Goal: Task Accomplishment & Management: Manage account settings

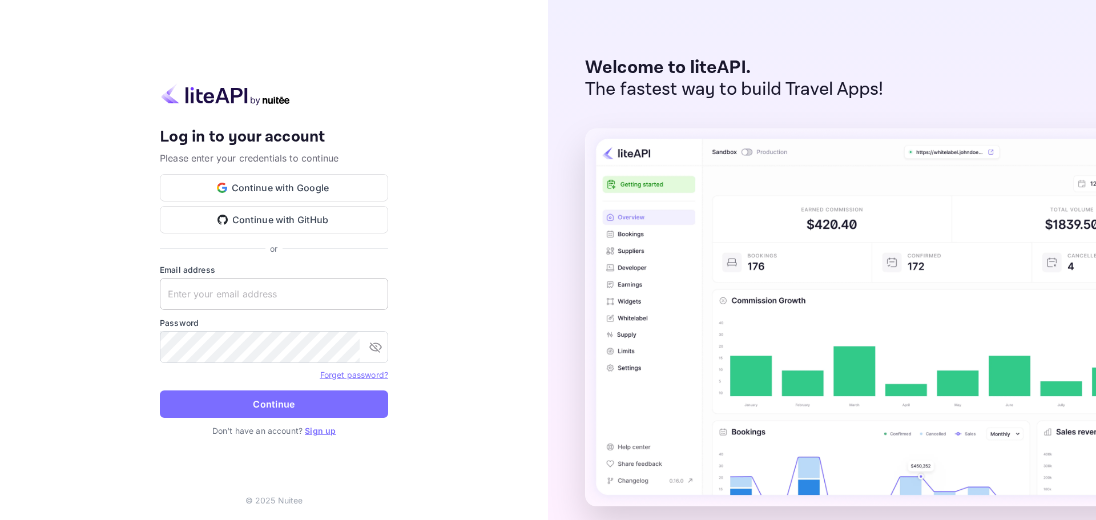
click at [270, 282] on input "text" at bounding box center [274, 294] width 228 height 32
paste input "[EMAIL_ADDRESS][DOMAIN_NAME]"
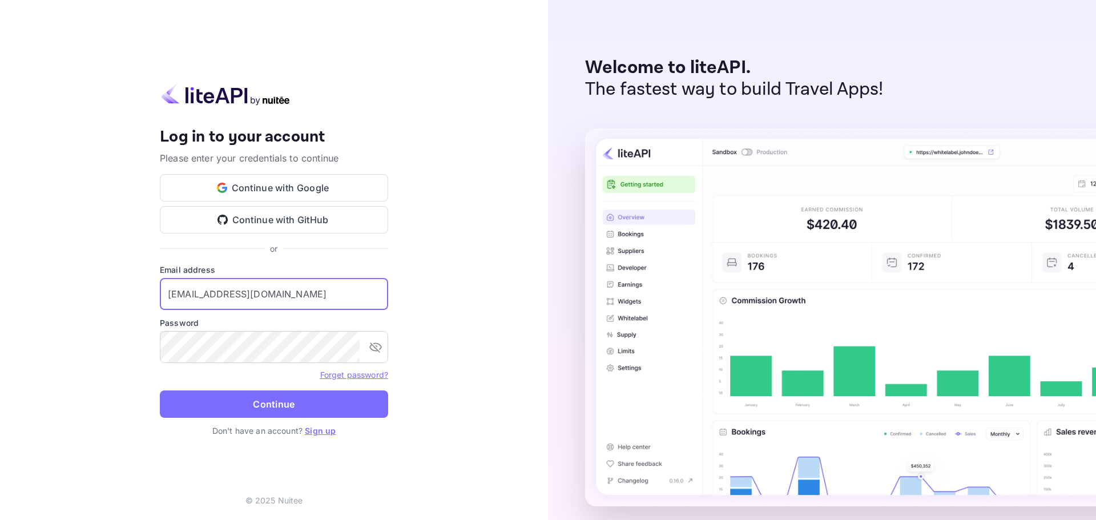
type input "[EMAIL_ADDRESS][DOMAIN_NAME]"
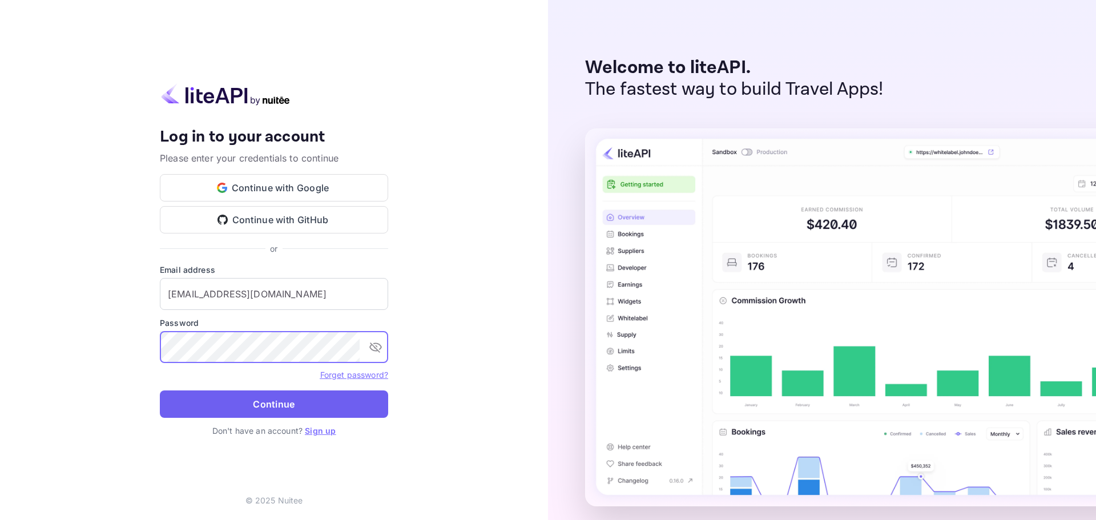
click at [287, 401] on button "Continue" at bounding box center [274, 404] width 228 height 27
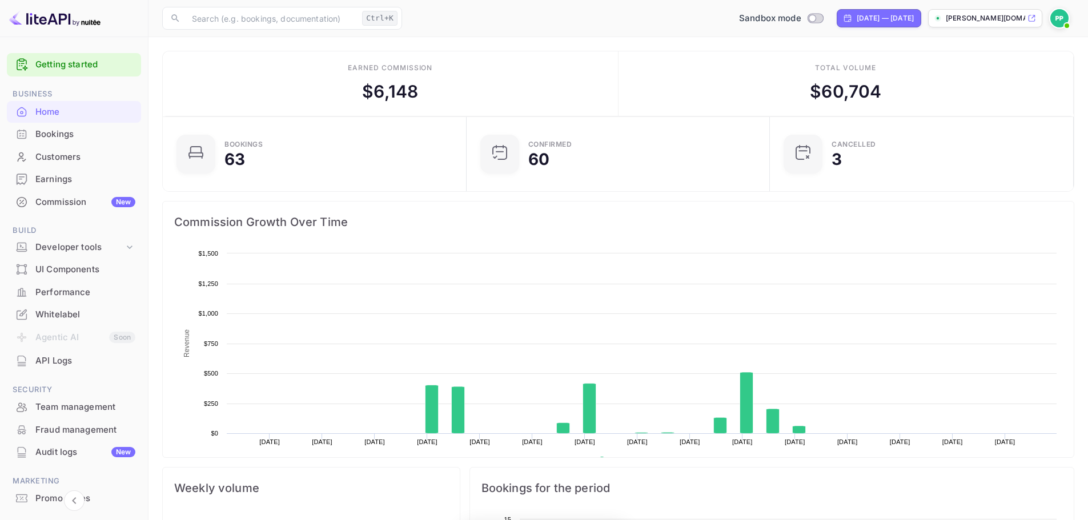
scroll to position [177, 288]
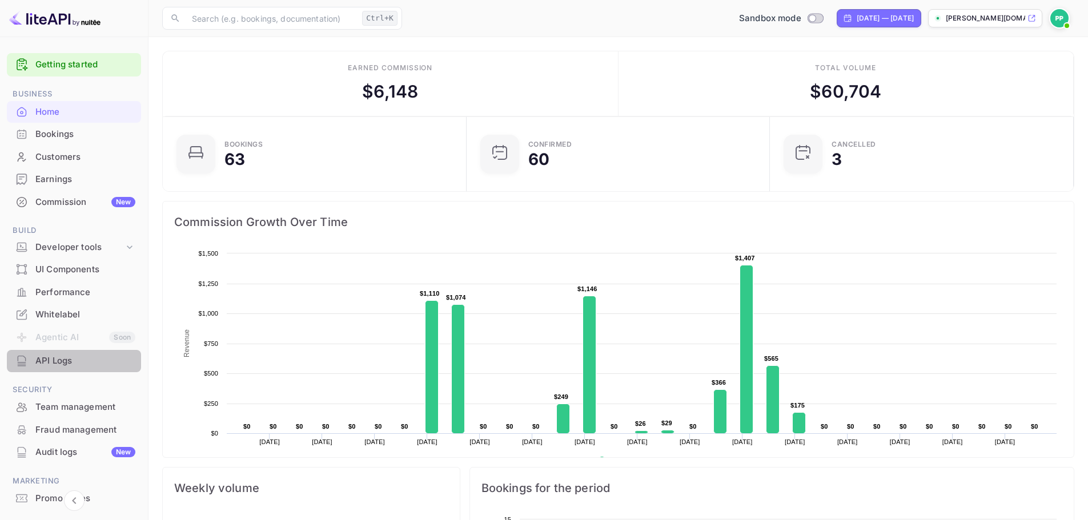
drag, startPoint x: 75, startPoint y: 363, endPoint x: 73, endPoint y: 356, distance: 7.1
drag, startPoint x: 73, startPoint y: 356, endPoint x: 69, endPoint y: 131, distance: 225.6
click at [69, 131] on div "Bookings" at bounding box center [85, 134] width 100 height 13
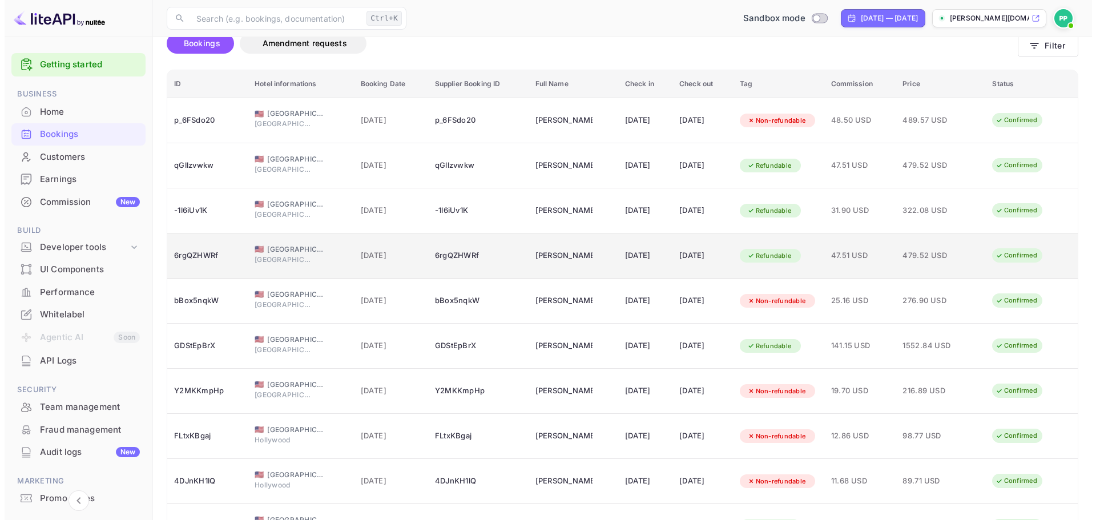
scroll to position [159, 0]
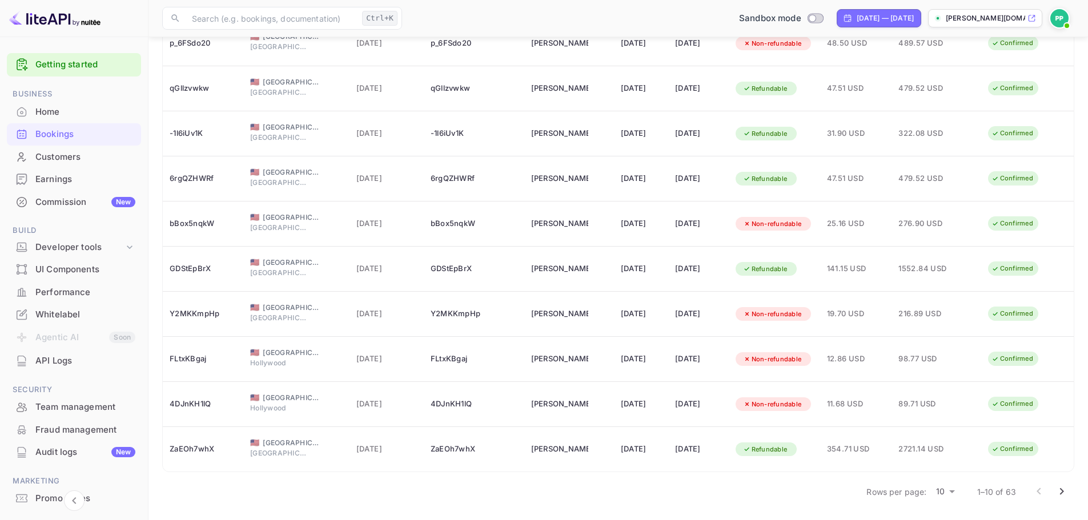
click at [951, 492] on body "Getting started Business Home Bookings Customers Earnings Commission New Build …" at bounding box center [544, 180] width 1088 height 679
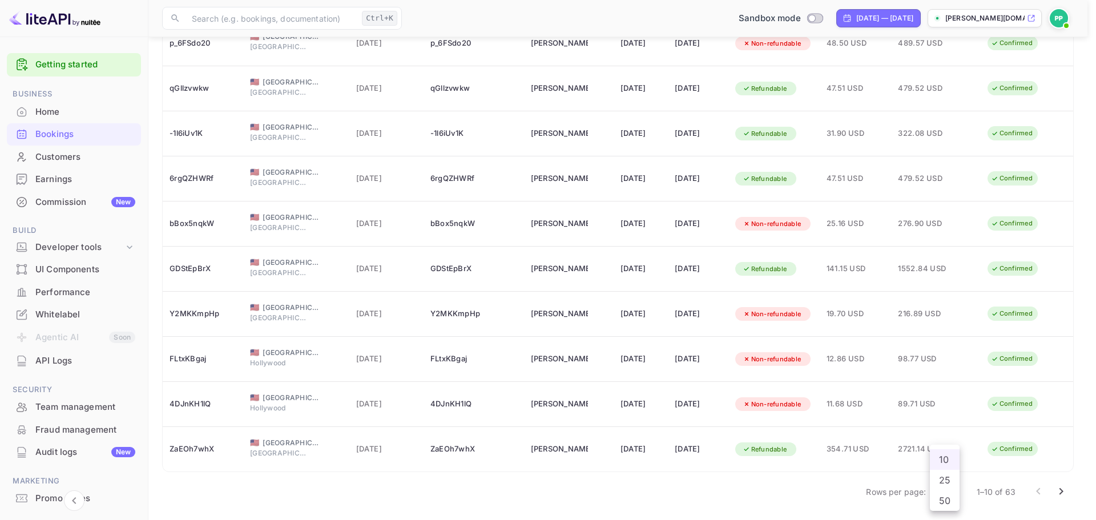
click at [939, 496] on li "50" at bounding box center [945, 500] width 30 height 21
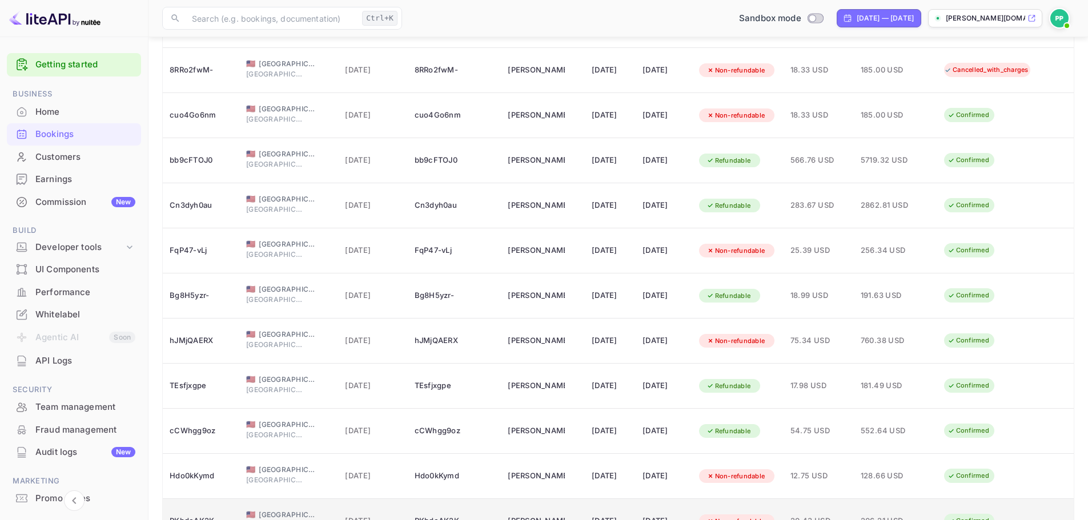
scroll to position [1963, 0]
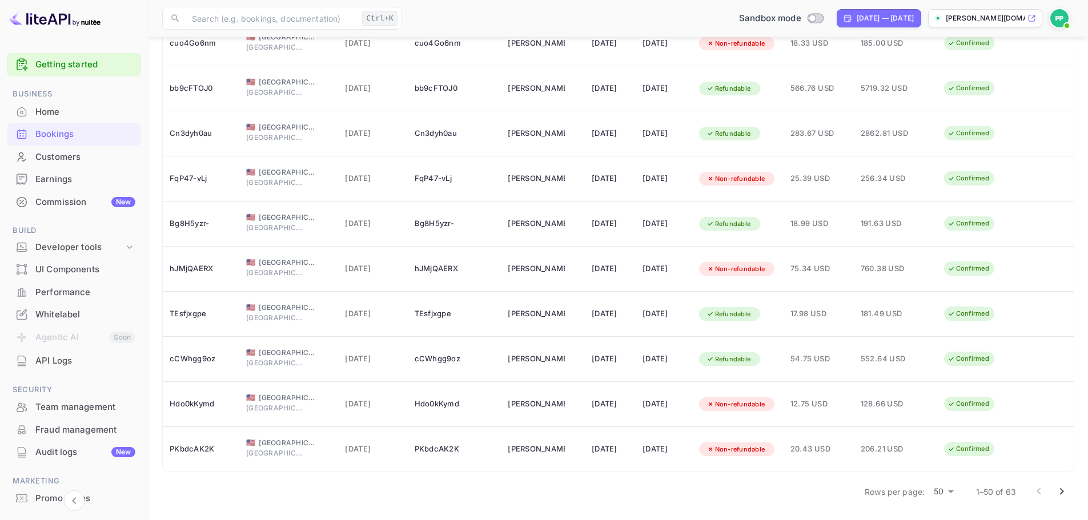
click at [1063, 490] on icon "Go to next page" at bounding box center [1062, 492] width 14 height 14
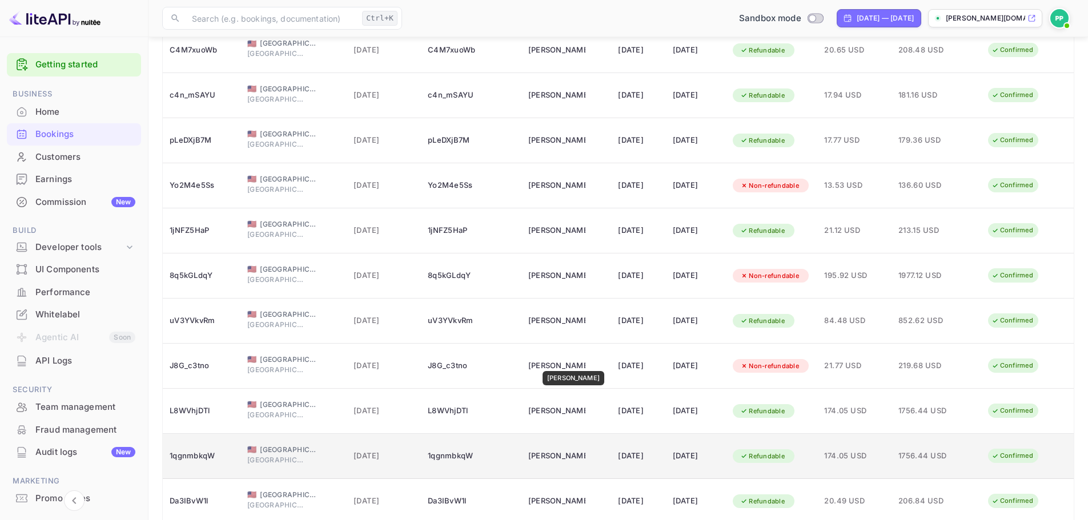
scroll to position [294, 0]
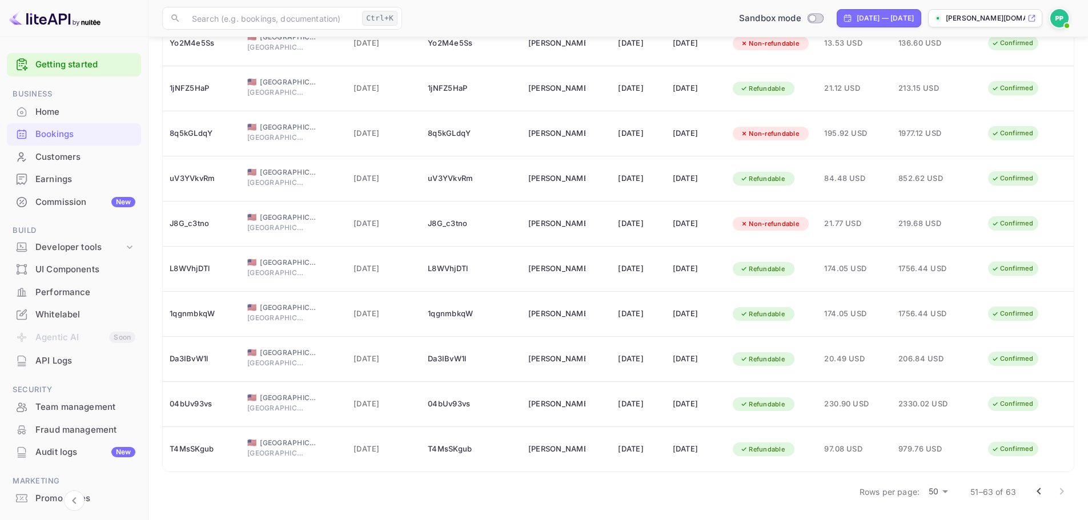
click at [1031, 489] on button "Go to previous page" at bounding box center [1038, 491] width 23 height 23
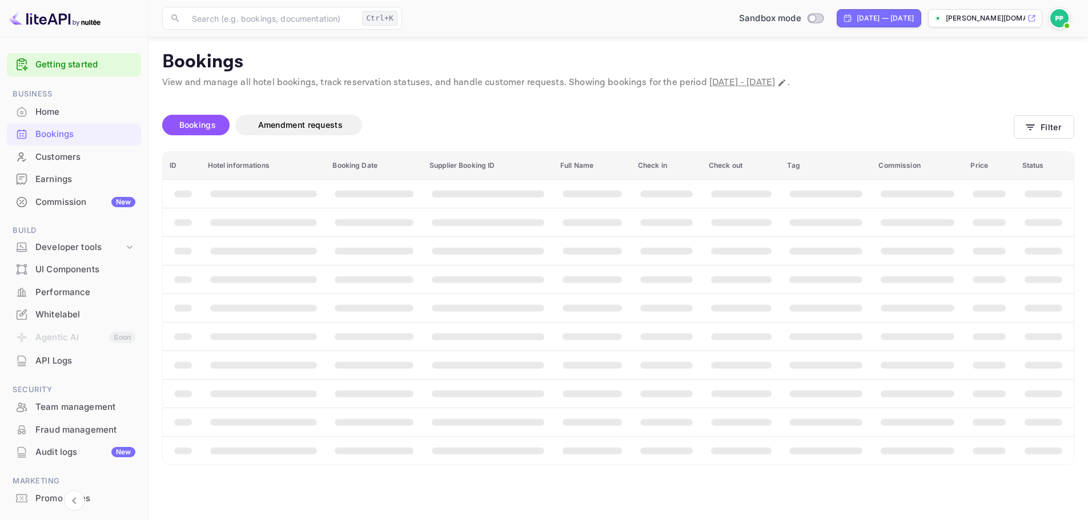
scroll to position [0, 0]
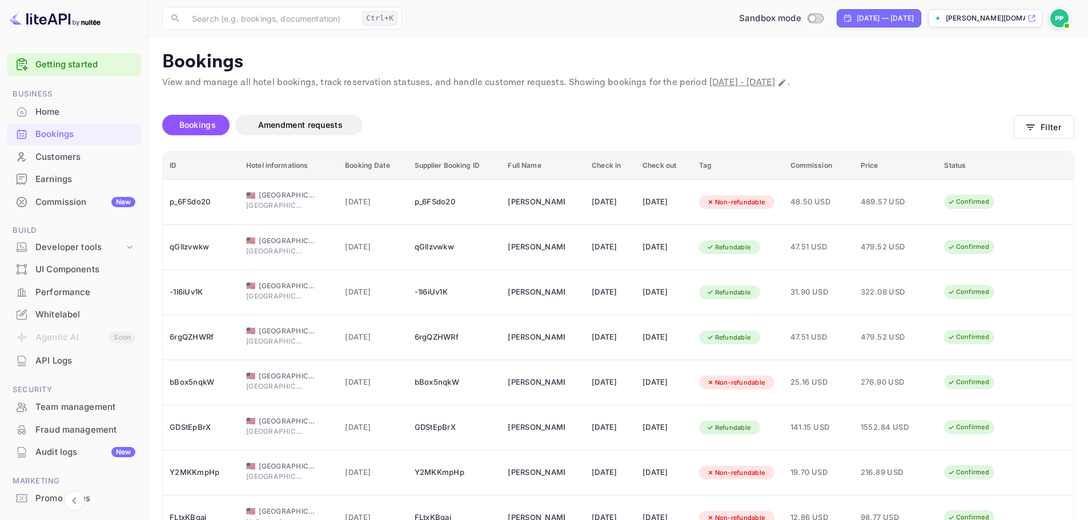
click at [486, 122] on div "Bookings Amendment requests" at bounding box center [587, 125] width 851 height 21
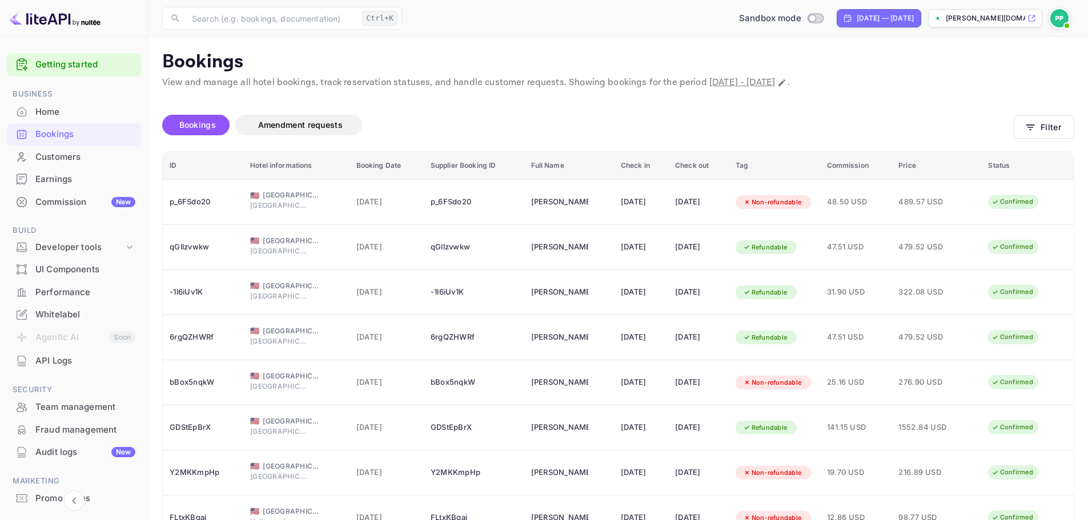
click at [58, 361] on div "API Logs" at bounding box center [85, 361] width 100 height 13
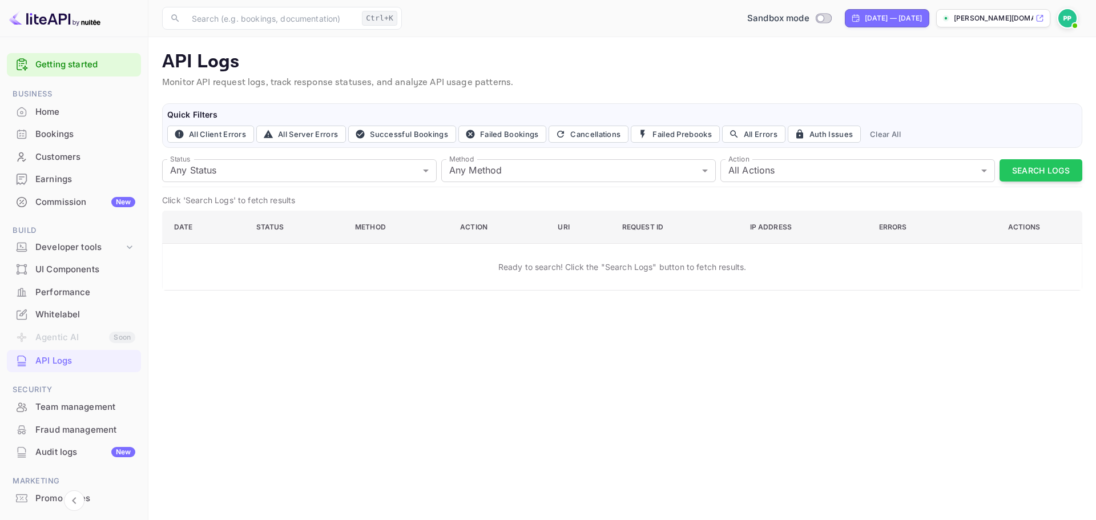
click at [1047, 185] on div "Status Any Status all Status Method Any Method all Method Action All Actions al…" at bounding box center [622, 171] width 920 height 33
click at [1037, 175] on button "Search Logs" at bounding box center [1041, 170] width 83 height 22
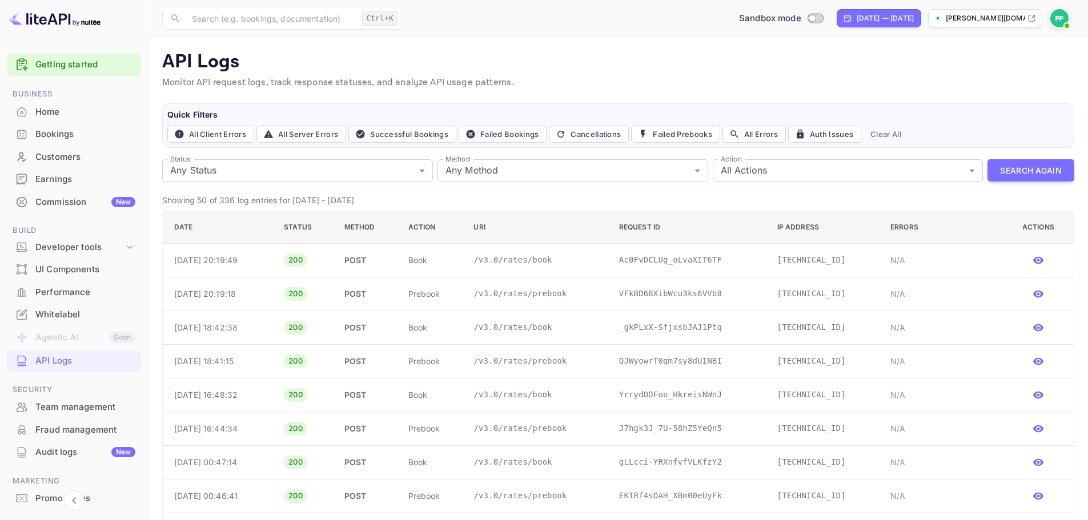
click at [390, 265] on p "POST" at bounding box center [367, 260] width 46 height 12
click at [1042, 261] on icon "button" at bounding box center [1038, 260] width 10 height 7
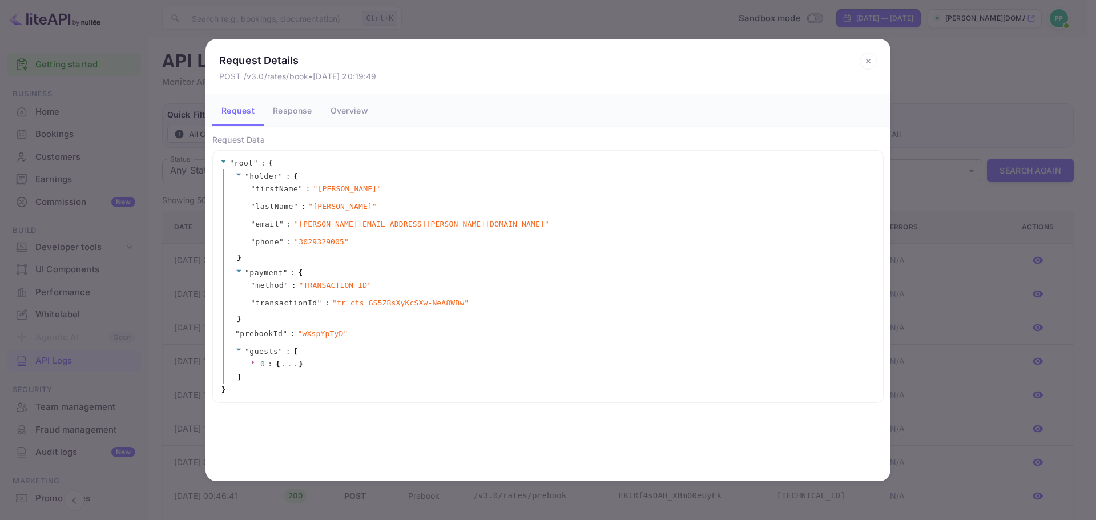
click at [254, 361] on icon at bounding box center [254, 362] width 7 height 7
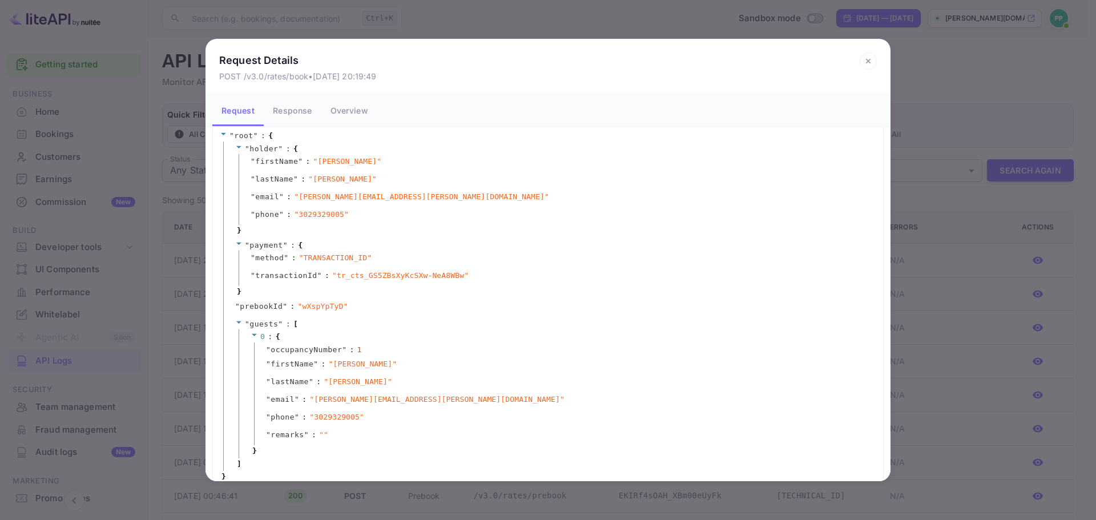
scroll to position [42, 0]
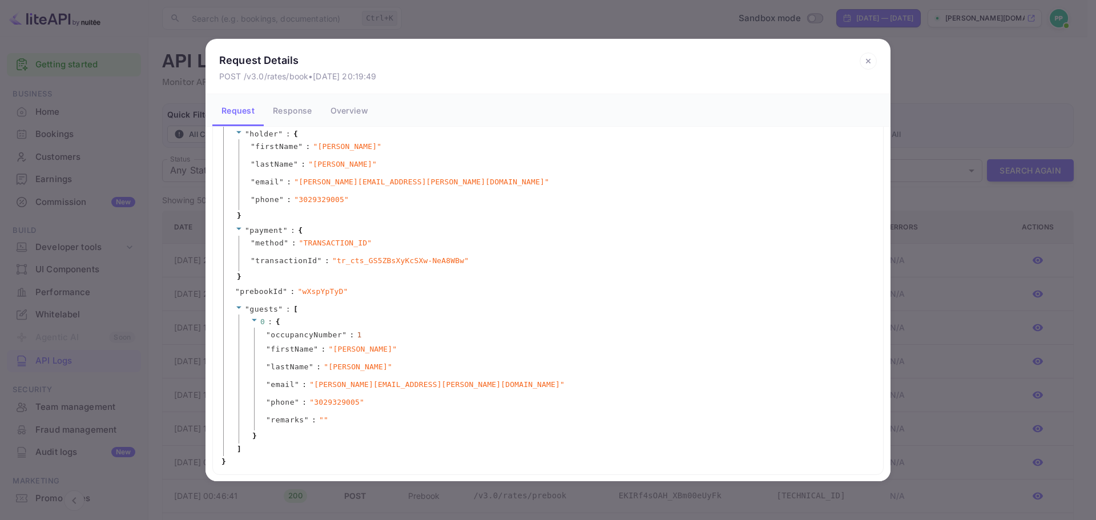
click at [917, 168] on div "Request Details POST /v3.0/rates/book • Sep 10, 2025 20:19:49 Request Response …" at bounding box center [548, 260] width 1096 height 520
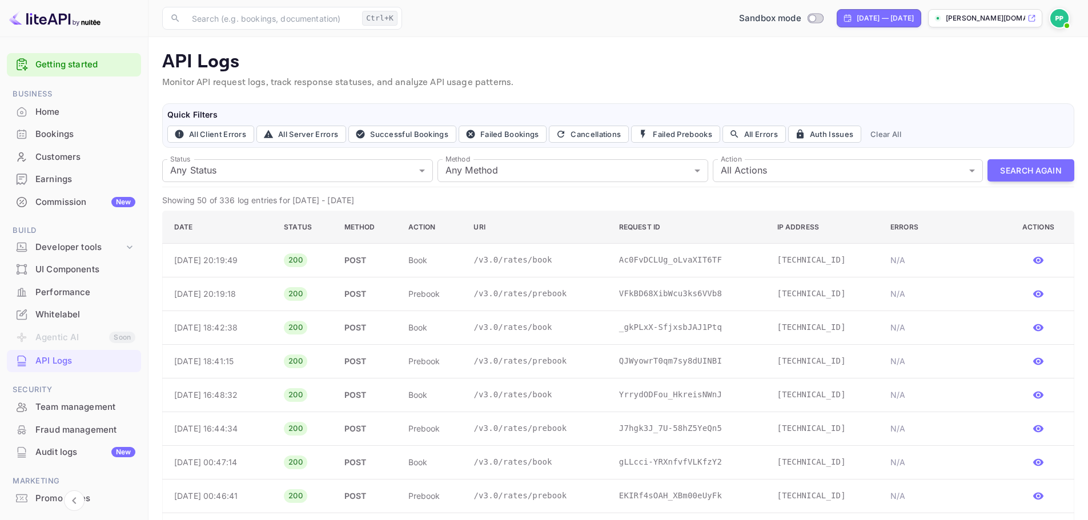
click at [63, 134] on div "Bookings" at bounding box center [85, 134] width 100 height 13
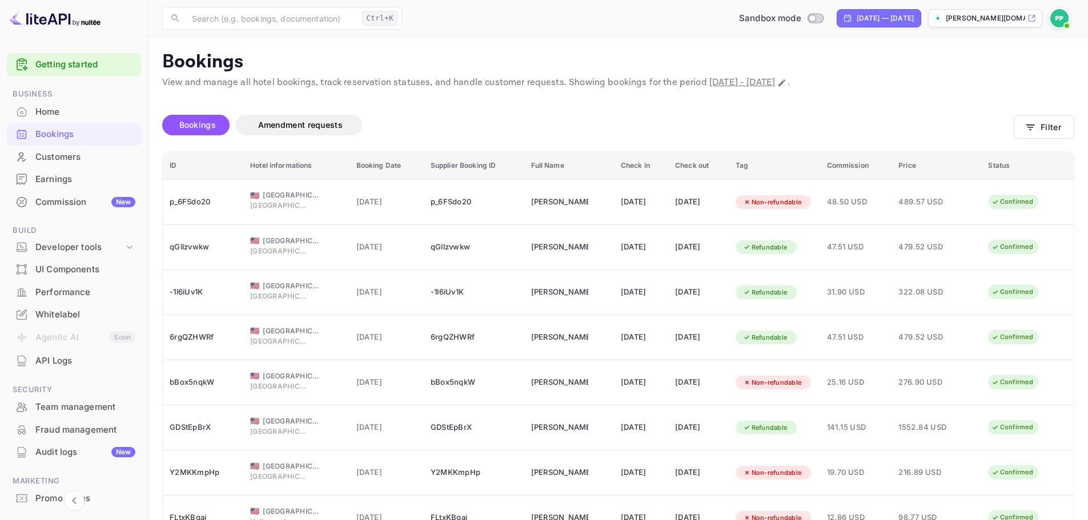
click at [775, 85] on span "[DATE] - [DATE]" at bounding box center [742, 83] width 66 height 12
click at [786, 83] on icon "Change date range" at bounding box center [781, 82] width 9 height 9
select select "7"
select select "2025"
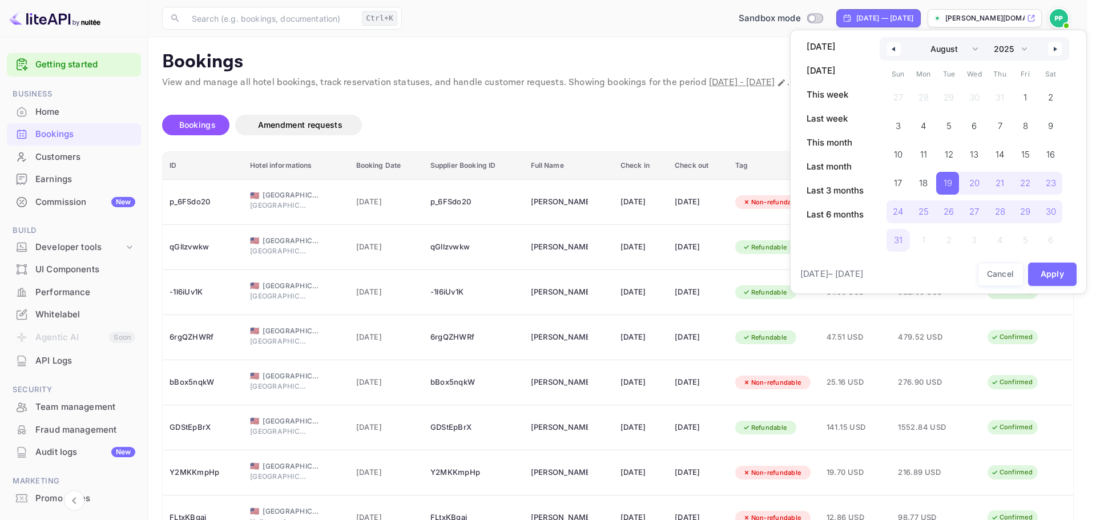
click at [1056, 47] on icon "button" at bounding box center [1057, 49] width 6 height 5
select select "8"
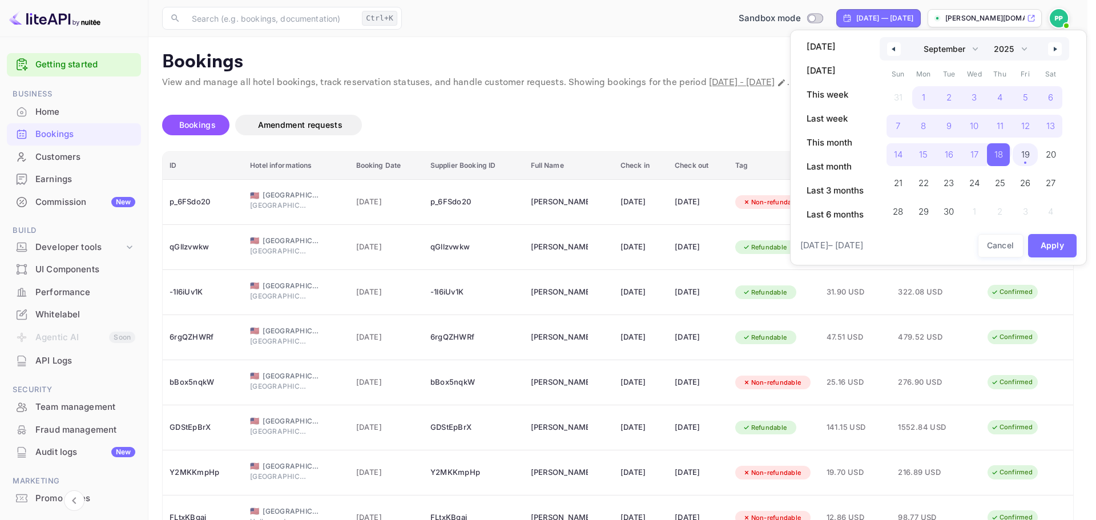
click at [1022, 157] on span "19" at bounding box center [1025, 154] width 9 height 21
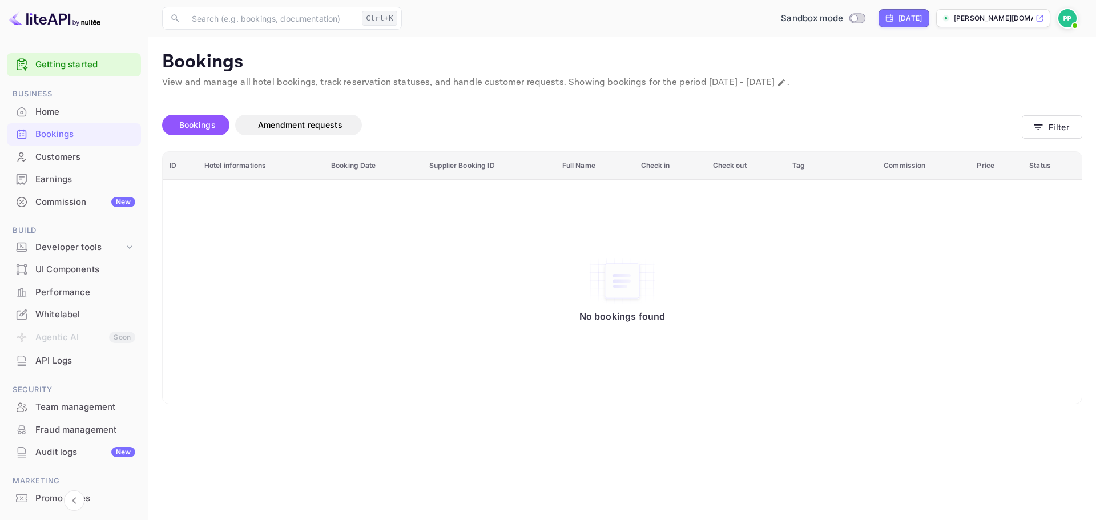
drag, startPoint x: 498, startPoint y: 127, endPoint x: 485, endPoint y: 127, distance: 13.1
click at [485, 127] on div "Bookings Amendment requests" at bounding box center [592, 125] width 860 height 21
click at [903, 24] on div "Yesterday" at bounding box center [904, 18] width 51 height 18
select select "8"
select select "2025"
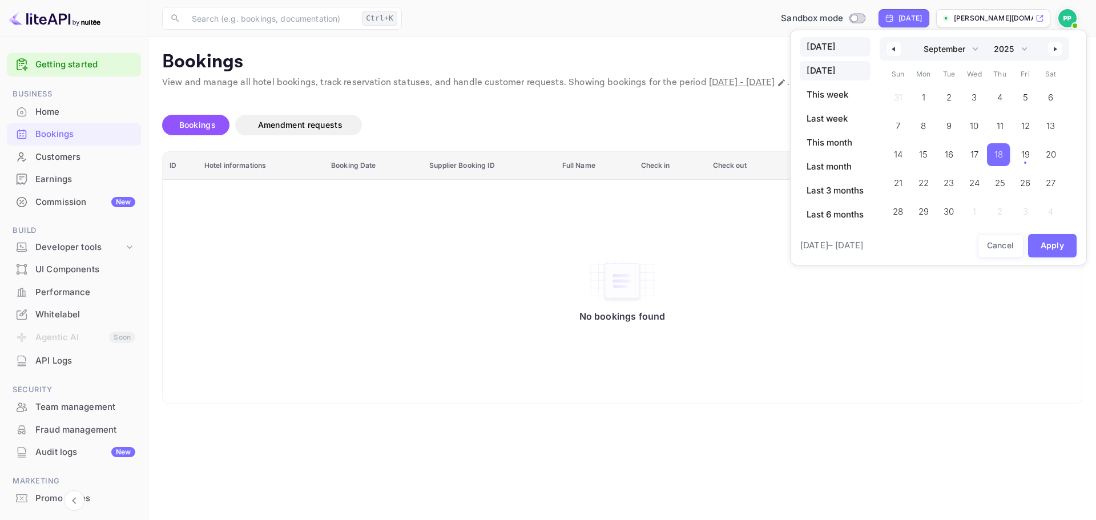
click at [806, 44] on span "Today" at bounding box center [835, 46] width 71 height 19
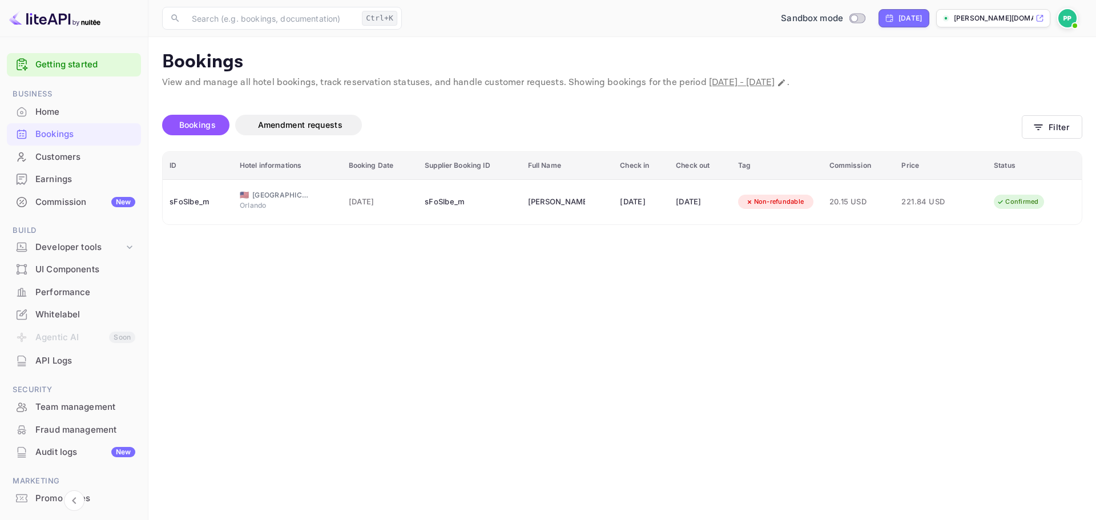
drag, startPoint x: 654, startPoint y: 134, endPoint x: 648, endPoint y: 132, distance: 6.4
drag, startPoint x: 648, startPoint y: 132, endPoint x: 622, endPoint y: 128, distance: 26.6
click at [622, 128] on div "Bookings Amendment requests" at bounding box center [592, 125] width 860 height 21
drag, startPoint x: 622, startPoint y: 128, endPoint x: 614, endPoint y: 128, distance: 7.4
drag, startPoint x: 614, startPoint y: 128, endPoint x: 586, endPoint y: 130, distance: 28.0
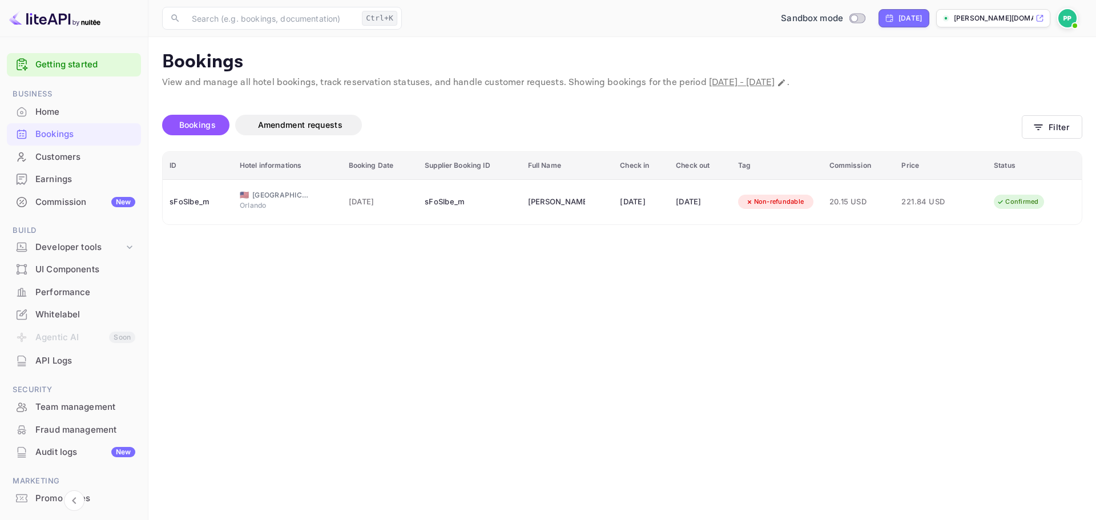
click at [586, 130] on div "Bookings Amendment requests" at bounding box center [592, 125] width 860 height 21
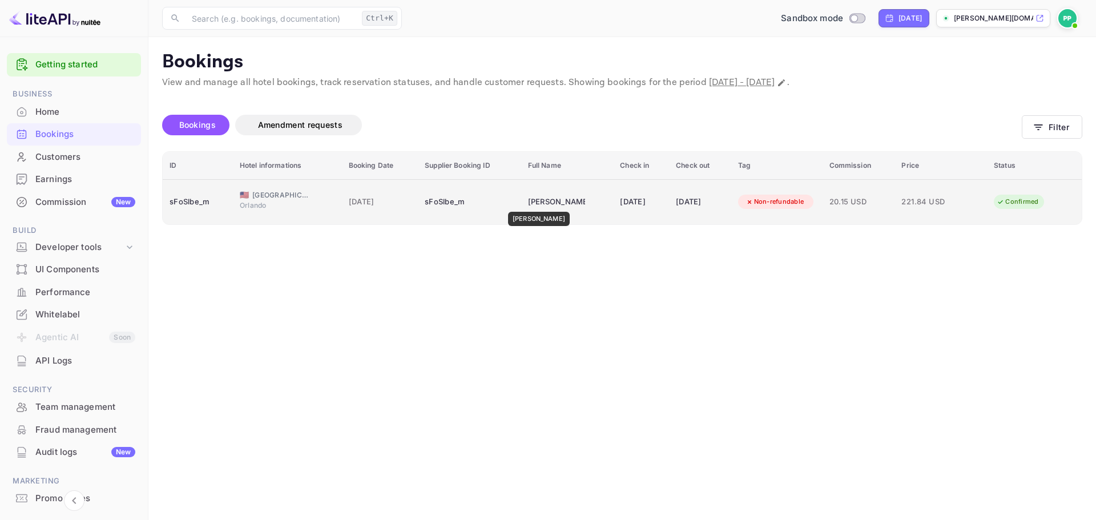
click at [530, 204] on div "[PERSON_NAME]" at bounding box center [556, 202] width 57 height 18
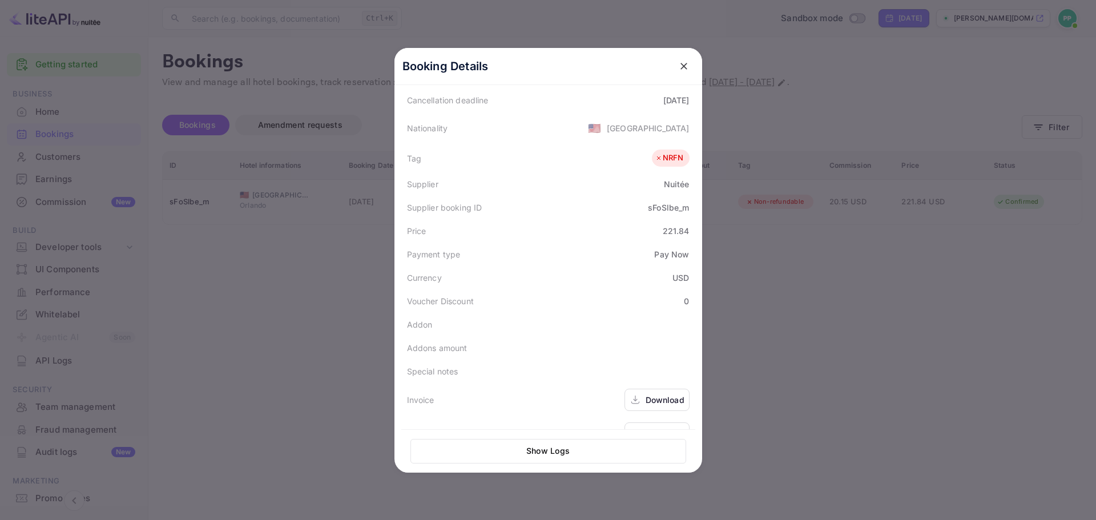
scroll to position [279, 0]
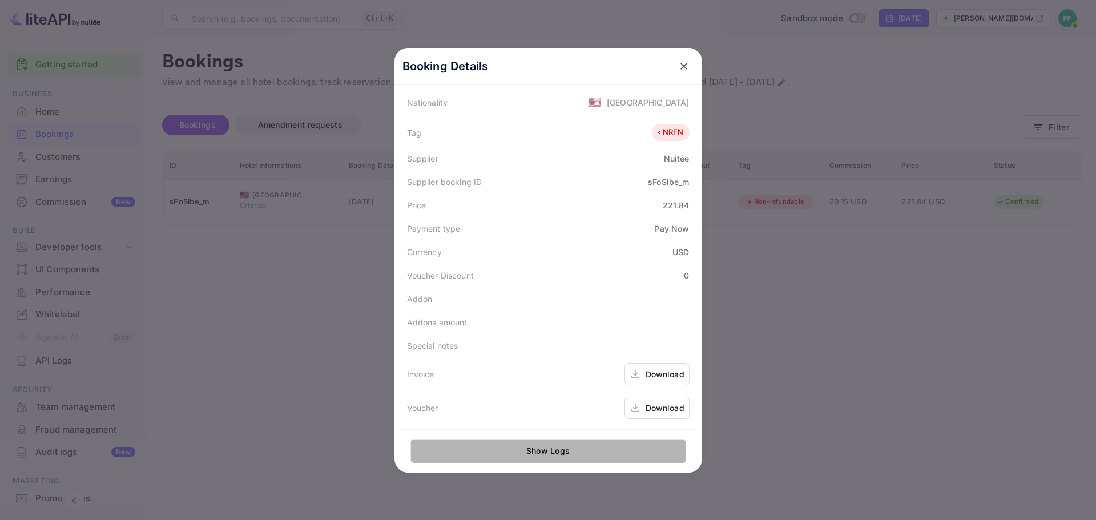
click at [526, 456] on button "Show Logs" at bounding box center [549, 451] width 276 height 25
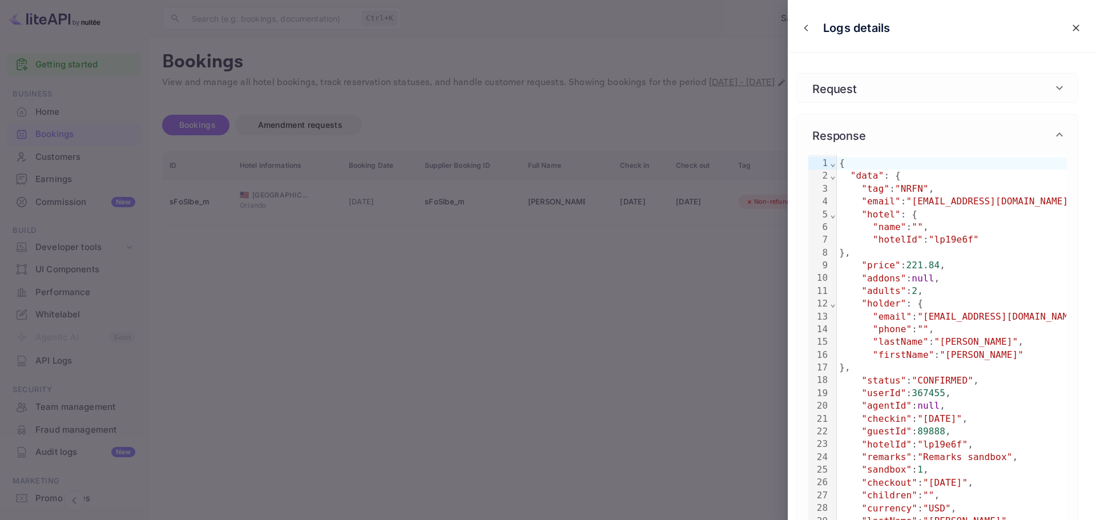
click at [858, 89] on h6 "Request" at bounding box center [835, 87] width 53 height 17
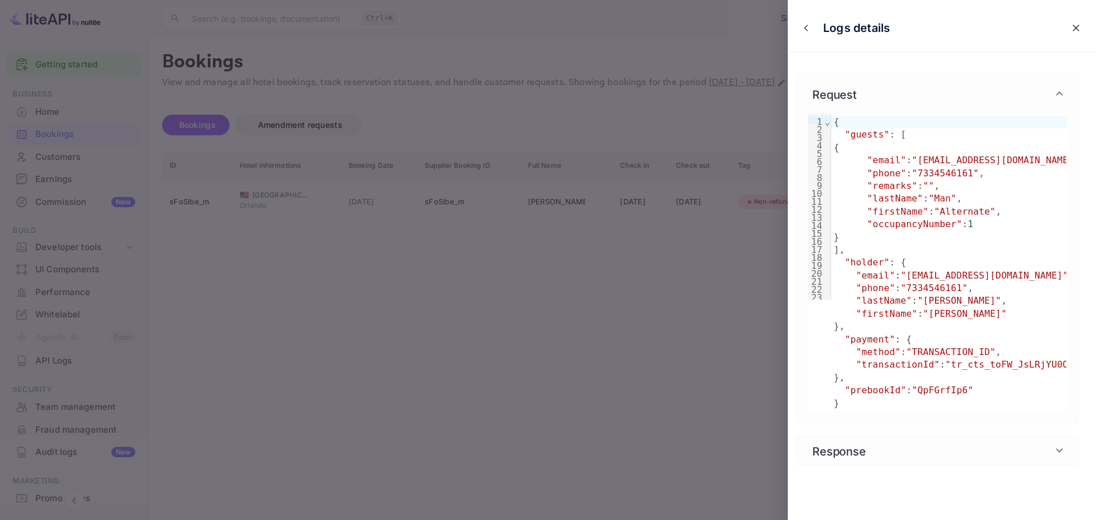
click at [921, 459] on div "Response" at bounding box center [931, 450] width 244 height 17
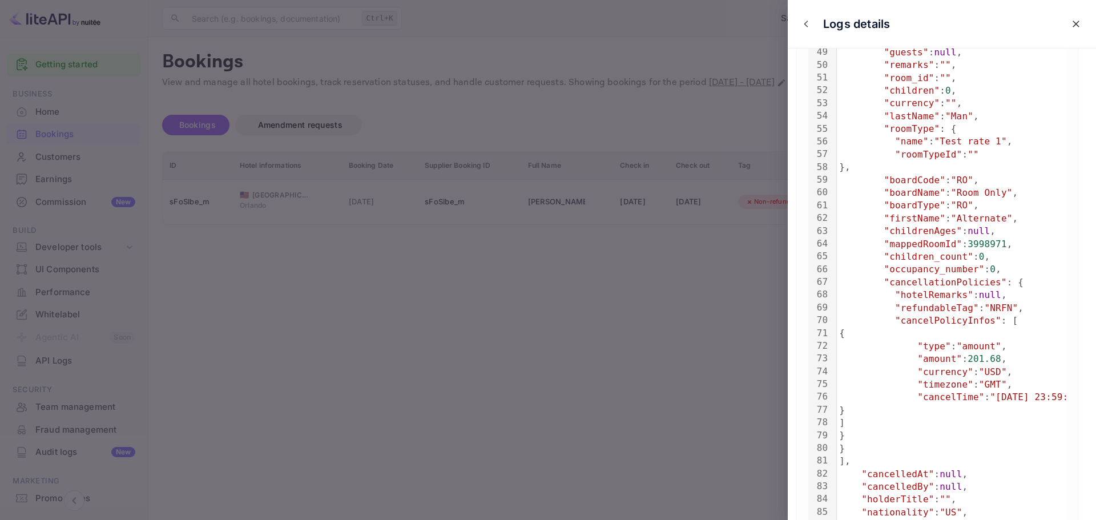
scroll to position [742, 0]
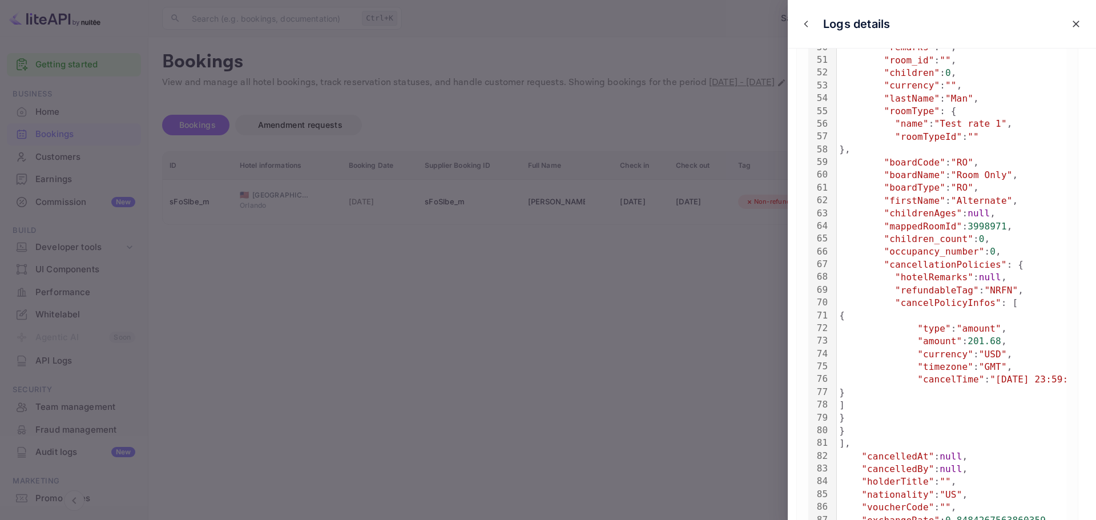
click at [695, 190] on div at bounding box center [548, 260] width 1096 height 520
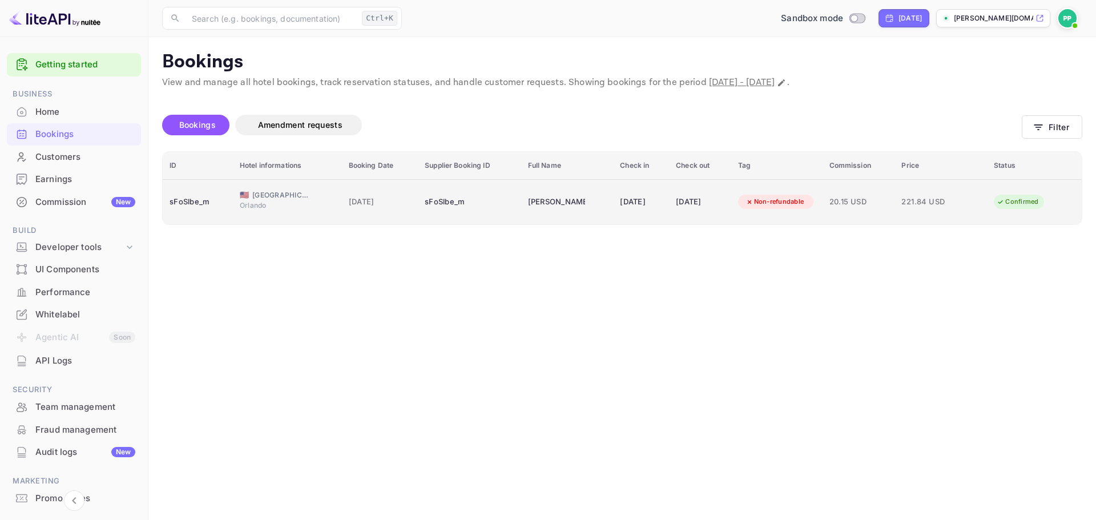
click at [613, 200] on td "22 Sep 2025" at bounding box center [641, 201] width 56 height 45
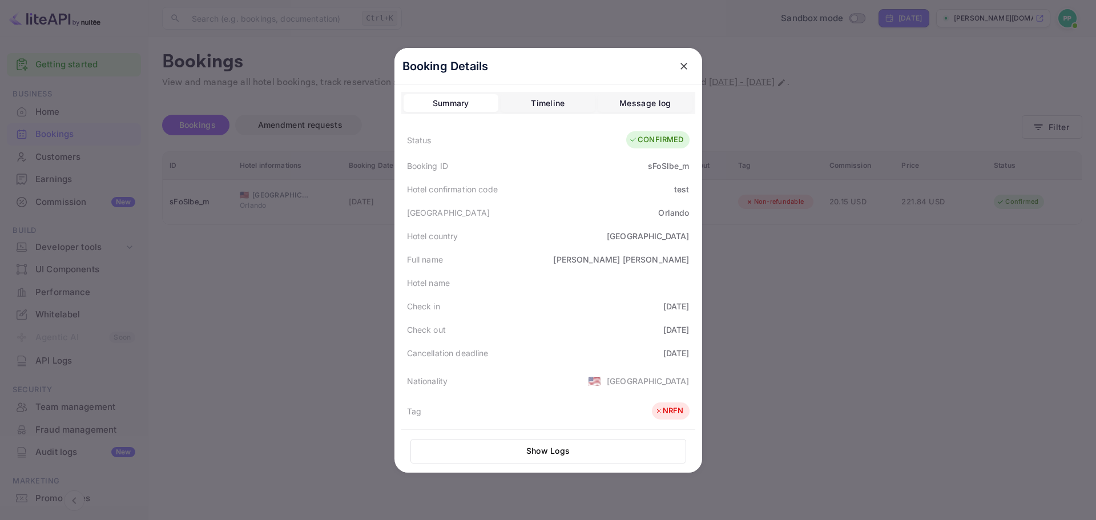
click at [560, 447] on button "Show Logs" at bounding box center [549, 451] width 276 height 25
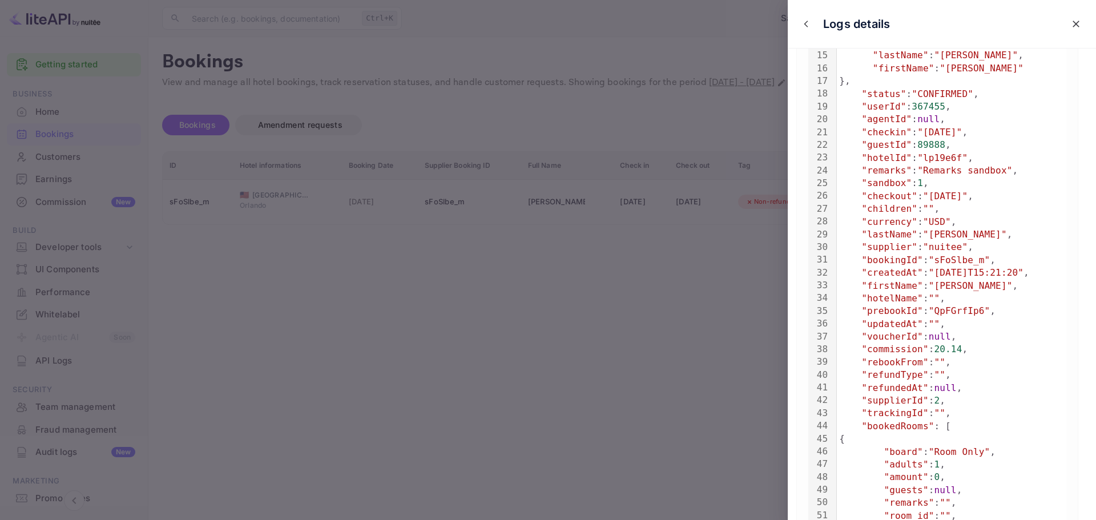
scroll to position [343, 0]
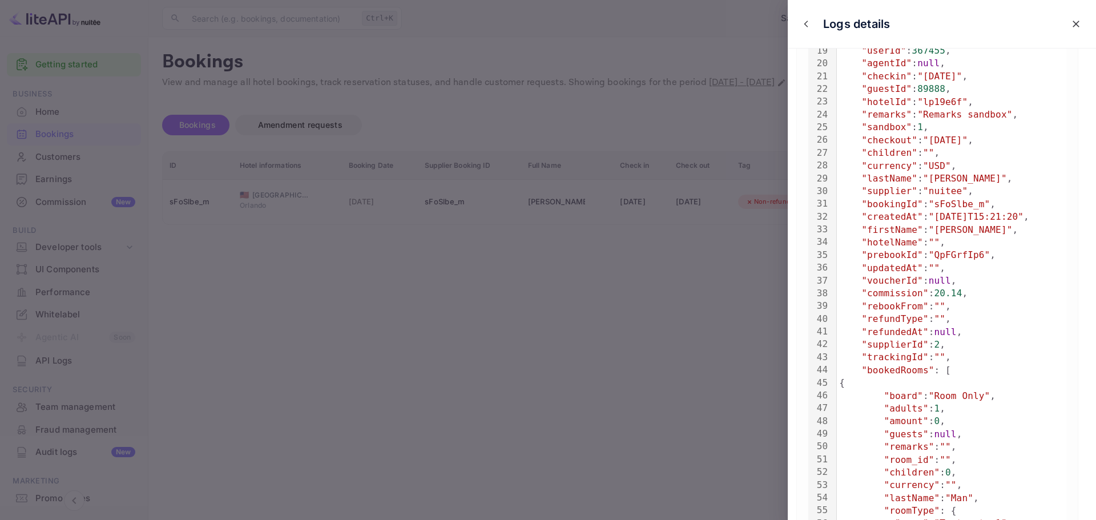
click at [662, 182] on div at bounding box center [548, 260] width 1096 height 520
